Goal: Book appointment/travel/reservation

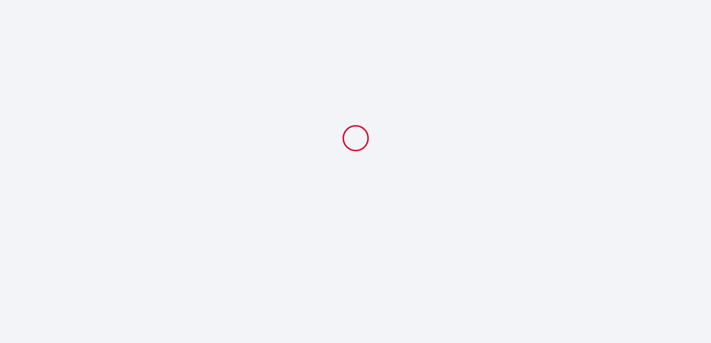
select select
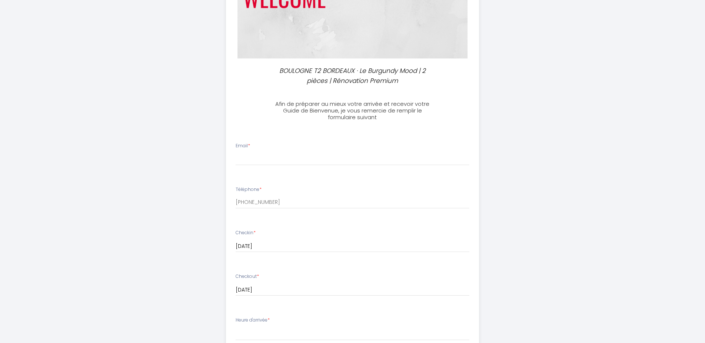
scroll to position [151, 0]
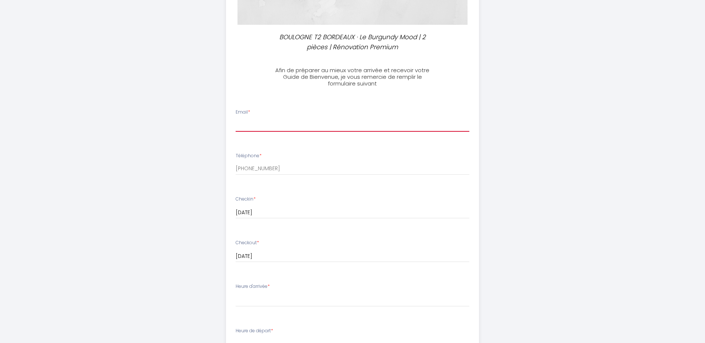
click at [314, 120] on input "Email *" at bounding box center [352, 124] width 234 height 13
click at [312, 137] on li "Email *" at bounding box center [352, 123] width 252 height 39
click at [316, 124] on input "Email *" at bounding box center [352, 124] width 234 height 13
click at [258, 123] on input "[EMAIL_ADDRESS][DOMAIN_NAME]" at bounding box center [352, 124] width 234 height 13
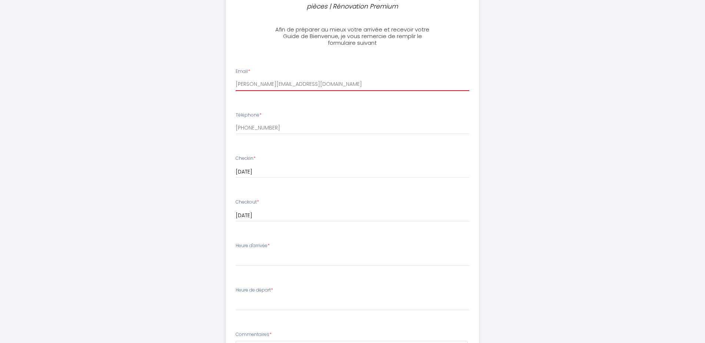
scroll to position [264, 0]
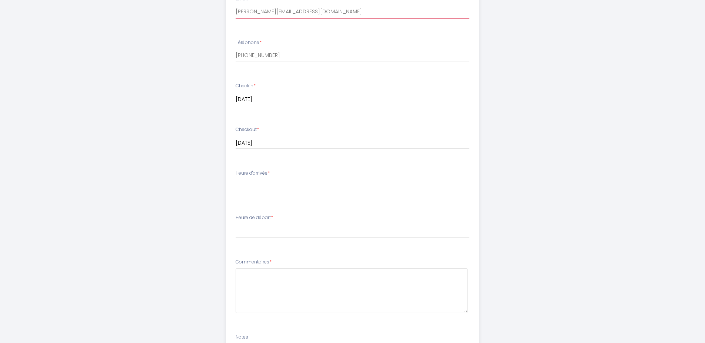
type input "[PERSON_NAME][EMAIL_ADDRESS][DOMAIN_NAME]"
click at [235, 180] on select "16:00 16:30 17:00 17:30 18:00 18:30 19:00 19:30 20:00 20:30 21:00 21:30 22:00 2…" at bounding box center [352, 187] width 234 height 14
select select "16:00"
click option "16:00" at bounding box center [0, 0] width 0 height 0
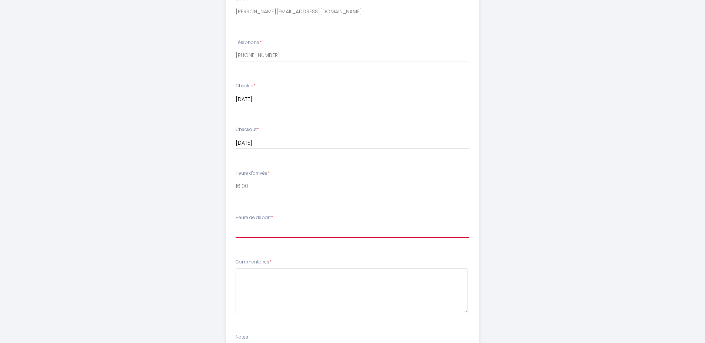
click at [235, 224] on select "00:00 00:30 01:00 01:30 02:00 02:30 03:00 03:30 04:00 04:30 05:00 05:30 06:00 0…" at bounding box center [352, 231] width 234 height 14
click at [176, 218] on div "BOULOGNE T2 BORDEAUX · Le Burgundy Mood | 2 pièces | Rénovation Premium Afin de…" at bounding box center [352, 94] width 379 height 716
click at [235, 224] on select "00:00 00:30 01:00 01:30 02:00 02:30 03:00 03:30 04:00 04:30 05:00 05:30 06:00 0…" at bounding box center [352, 231] width 234 height 14
select select "00:00"
click option "00:00" at bounding box center [0, 0] width 0 height 0
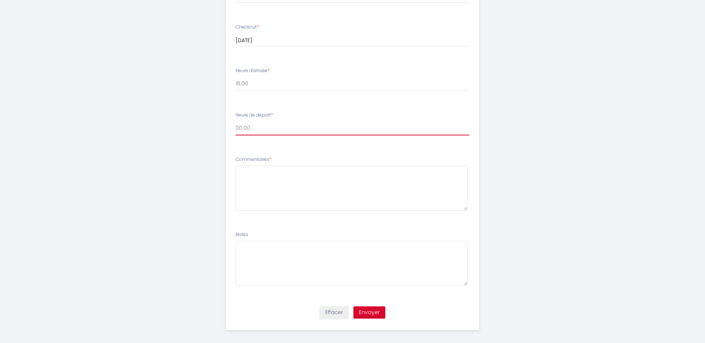
scroll to position [372, 0]
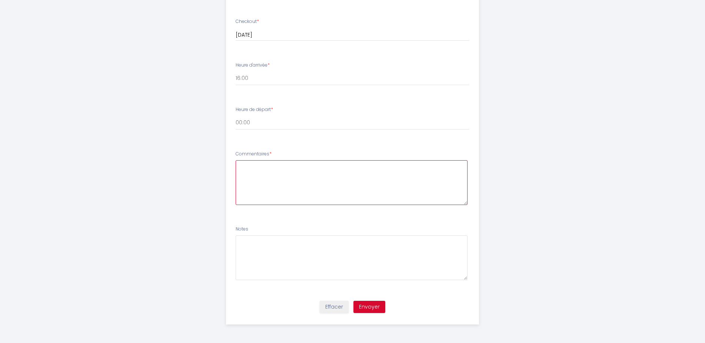
click at [269, 194] on textarea at bounding box center [351, 182] width 232 height 45
click at [404, 173] on textarea "Bonjour, nous arrivons depuis la [GEOGRAPHIC_DATA] en voiture et nous ne sommes…" at bounding box center [351, 182] width 232 height 45
click at [434, 175] on textarea "Bonjour, nous arrivons depuis la [GEOGRAPHIC_DATA] en voiture et nous ne sommes…" at bounding box center [351, 182] width 232 height 45
click at [437, 174] on textarea "Bonjour, nous arrivons depuis la [GEOGRAPHIC_DATA] en voiture et nous ne sommes…" at bounding box center [351, 182] width 232 height 45
click at [441, 174] on textarea "Bonjour, nous arrivons depuis la [GEOGRAPHIC_DATA] en voiture et nous ne sommes…" at bounding box center [351, 182] width 232 height 45
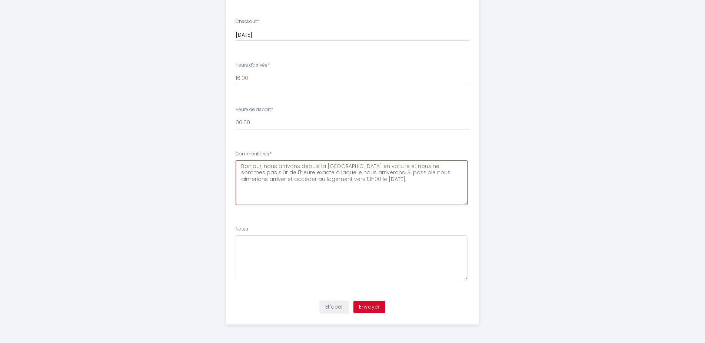
click at [435, 166] on textarea "Bonjour, nous arrivons depuis la [GEOGRAPHIC_DATA] en voiture et nous ne sommes…" at bounding box center [351, 182] width 232 height 45
click at [395, 177] on textarea "Bonjour, nous arrivons depuis la [GEOGRAPHIC_DATA] en voiture et nous ne sommes…" at bounding box center [351, 182] width 232 height 45
click at [395, 181] on textarea "Bonjour, nous arrivons depuis la [GEOGRAPHIC_DATA] en voiture et nous ne sommes…" at bounding box center [351, 182] width 232 height 45
click at [289, 186] on textarea "Bonjour, nous arrivons depuis la [GEOGRAPHIC_DATA] en voiture et nous ne sommes…" at bounding box center [351, 182] width 232 height 45
drag, startPoint x: 314, startPoint y: 186, endPoint x: 378, endPoint y: 189, distance: 64.1
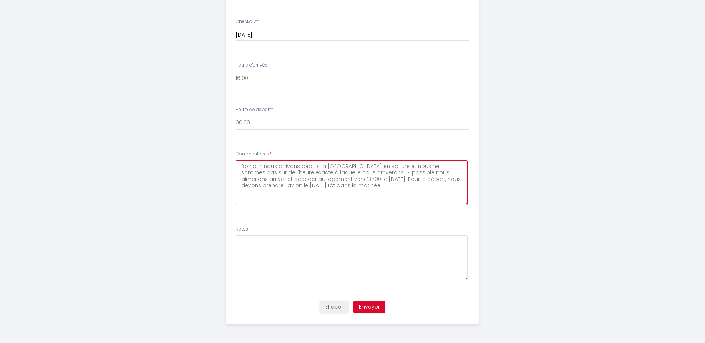
click at [378, 189] on textarea "Bonjour, nous arrivons depuis la [GEOGRAPHIC_DATA] en voiture et nous ne sommes…" at bounding box center [351, 182] width 232 height 45
drag, startPoint x: 361, startPoint y: 188, endPoint x: 176, endPoint y: 135, distance: 192.2
click at [235, 160] on textarea "Bonjour, nous arrivons depuis la [GEOGRAPHIC_DATA] en voiture et nous ne sommes…" at bounding box center [351, 182] width 232 height 45
click at [359, 192] on textarea "Bonjour, nous arrivons depuis la [GEOGRAPHIC_DATA] en voiture et nous ne sommes…" at bounding box center [351, 182] width 232 height 45
drag, startPoint x: 336, startPoint y: 176, endPoint x: 263, endPoint y: 164, distance: 74.6
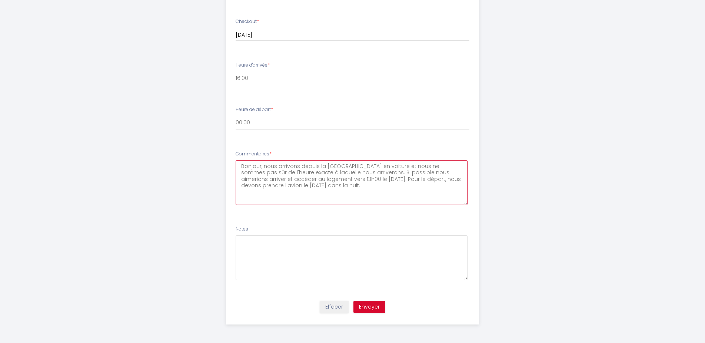
click at [263, 164] on textarea "Bonjour, nous arrivons depuis la [GEOGRAPHIC_DATA] en voiture et nous ne sommes…" at bounding box center [351, 182] width 232 height 45
paste textarea "Nous viendrons en voiture depuis la [GEOGRAPHIC_DATA] et ne connaissons pas enc…"
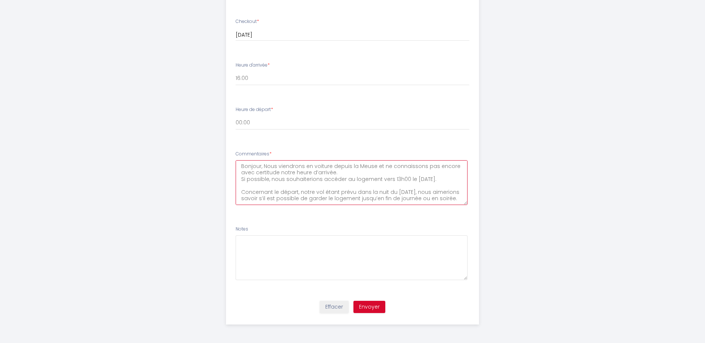
scroll to position [24, 0]
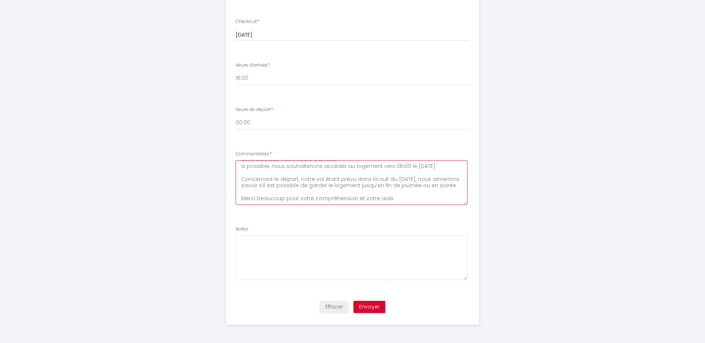
click at [267, 196] on textarea "Bonjour, Nous viendrons en voiture depuis la Meuse et ne connaissons pas encore…" at bounding box center [351, 182] width 232 height 45
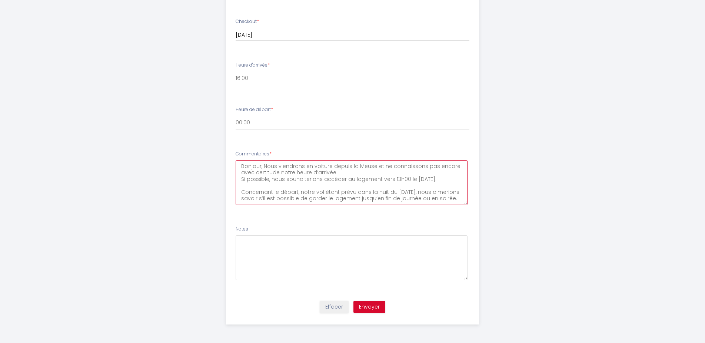
click at [264, 167] on textarea "Bonjour, Nous viendrons en voiture depuis la Meuse et ne connaissons pas encore…" at bounding box center [351, 182] width 232 height 45
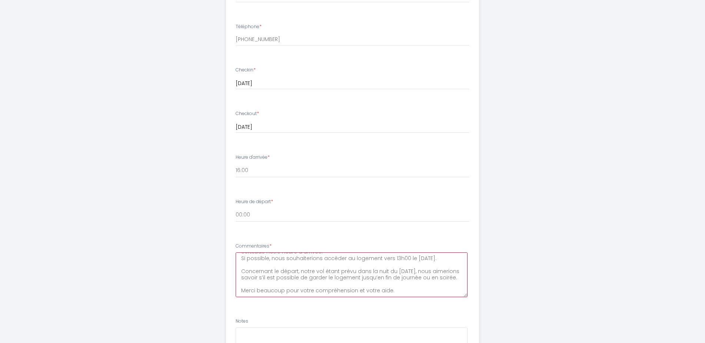
scroll to position [297, 0]
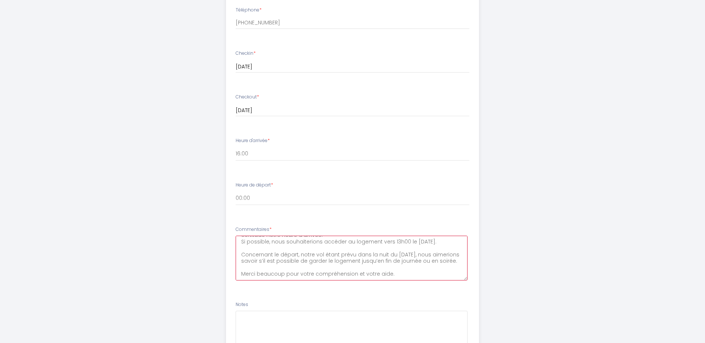
type textarea "Bonjour. Nous viendrons en voiture depuis la Meuse et ne connaissons pas encore…"
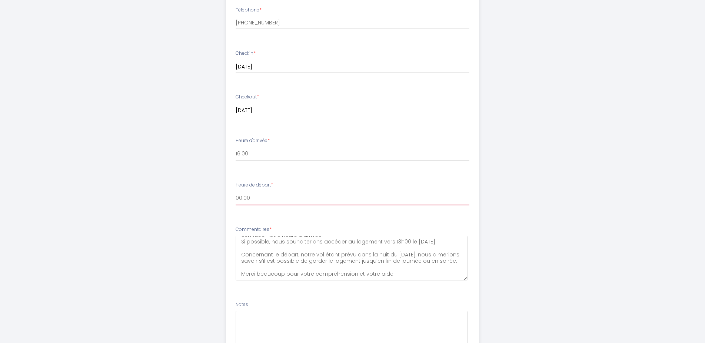
click at [235, 191] on select "00:00 00:30 01:00 01:30 02:00 02:30 03:00 03:30 04:00 04:30 05:00 05:30 06:00 0…" at bounding box center [352, 198] width 234 height 14
click at [307, 196] on select "00:00 00:30 01:00 01:30 02:00 02:30 03:00 03:30 04:00 04:30 05:00 05:30 06:00 0…" at bounding box center [352, 198] width 234 height 14
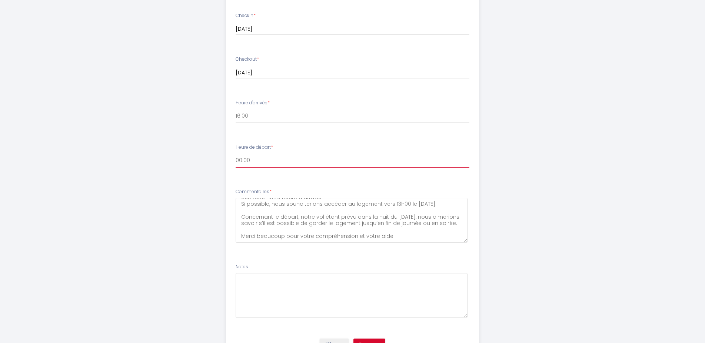
scroll to position [372, 0]
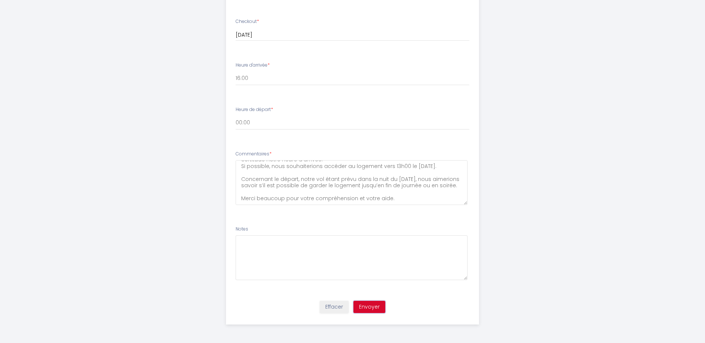
click at [374, 305] on button "Envoyer" at bounding box center [369, 307] width 32 height 13
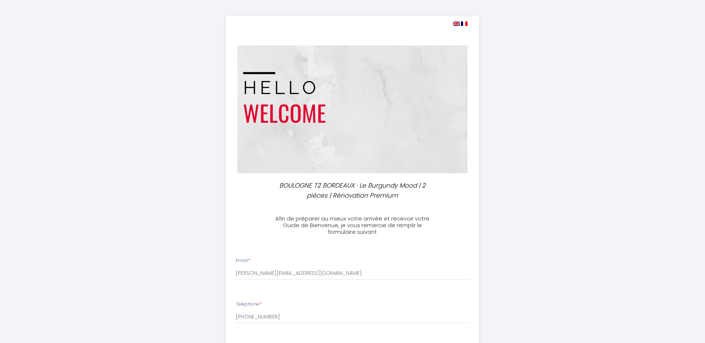
scroll to position [189, 0]
